Goal: Connect with others: Connect with other users

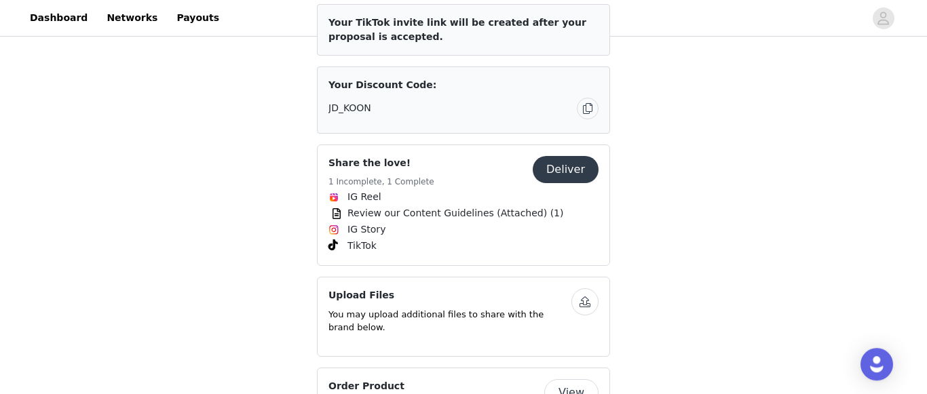
scroll to position [554, 0]
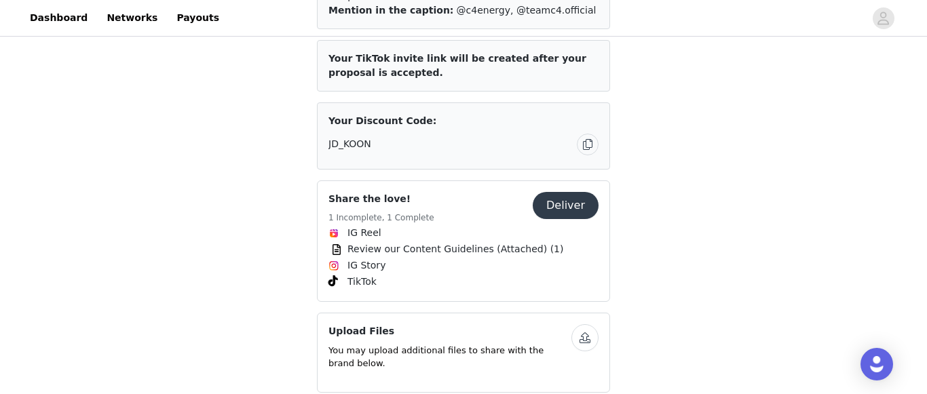
click at [560, 192] on button "Deliver" at bounding box center [566, 205] width 66 height 27
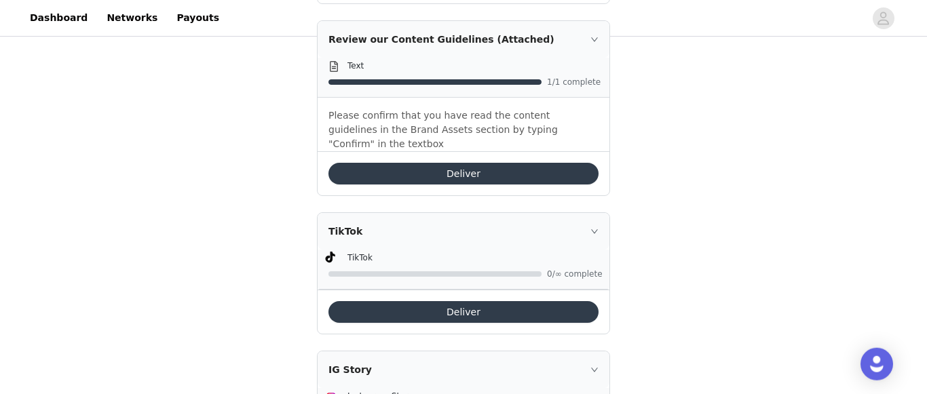
scroll to position [818, 0]
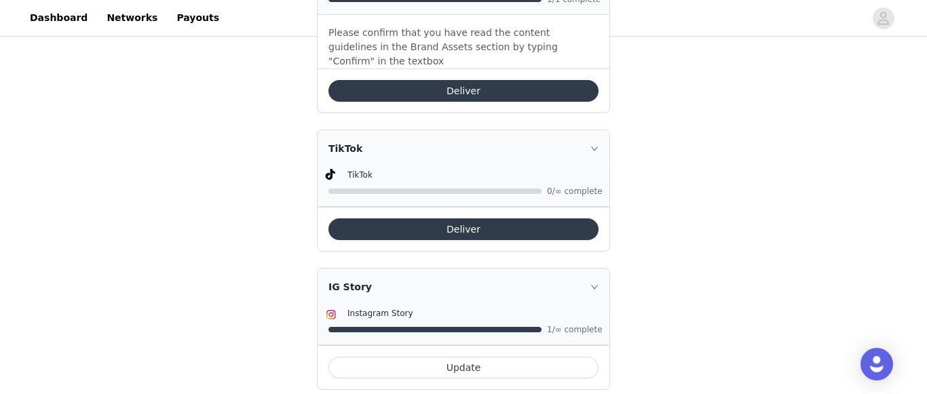
click at [484, 218] on button "Deliver" at bounding box center [463, 229] width 270 height 22
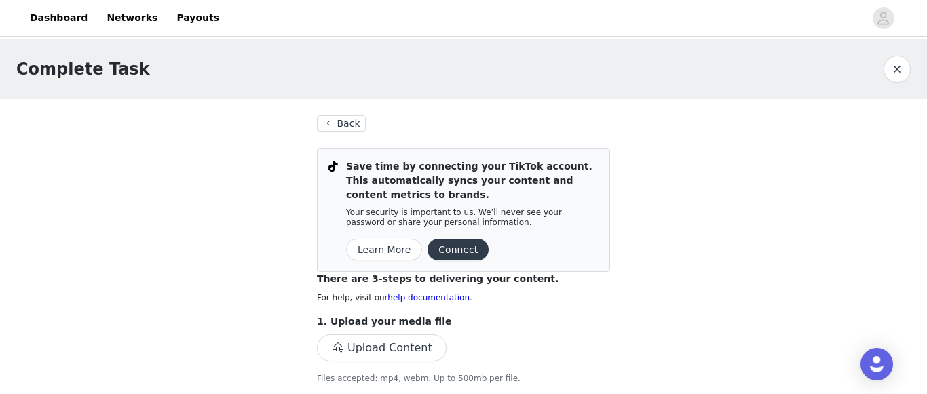
click at [451, 248] on button "Connect" at bounding box center [457, 250] width 61 height 22
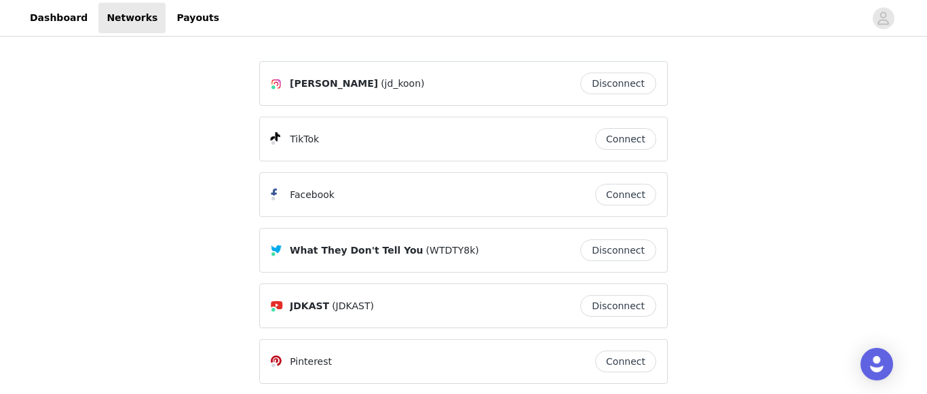
click at [622, 143] on button "Connect" at bounding box center [625, 139] width 61 height 22
click at [611, 138] on button "Connect" at bounding box center [625, 139] width 61 height 22
